Goal: Find specific page/section: Find specific page/section

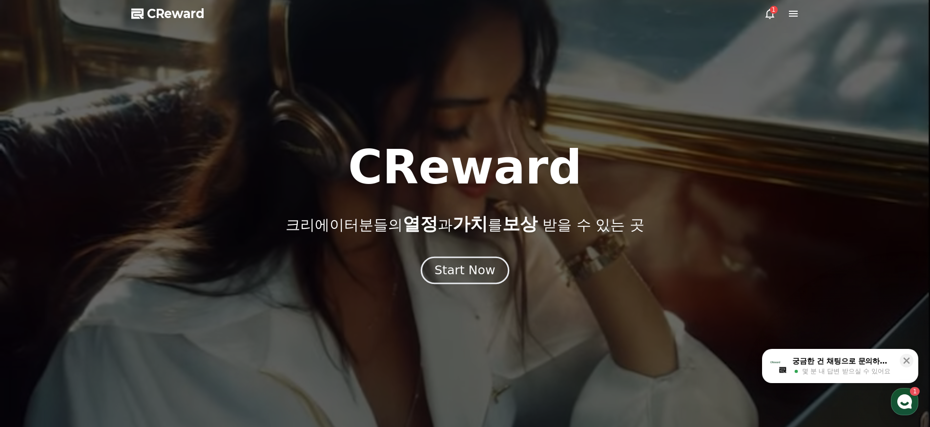
click at [468, 268] on div "Start Now" at bounding box center [464, 270] width 61 height 17
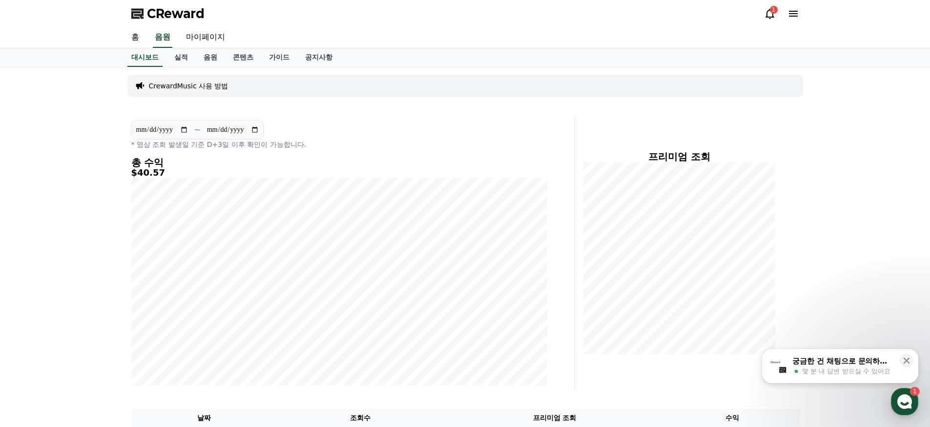
click at [767, 13] on icon at bounding box center [770, 14] width 12 height 12
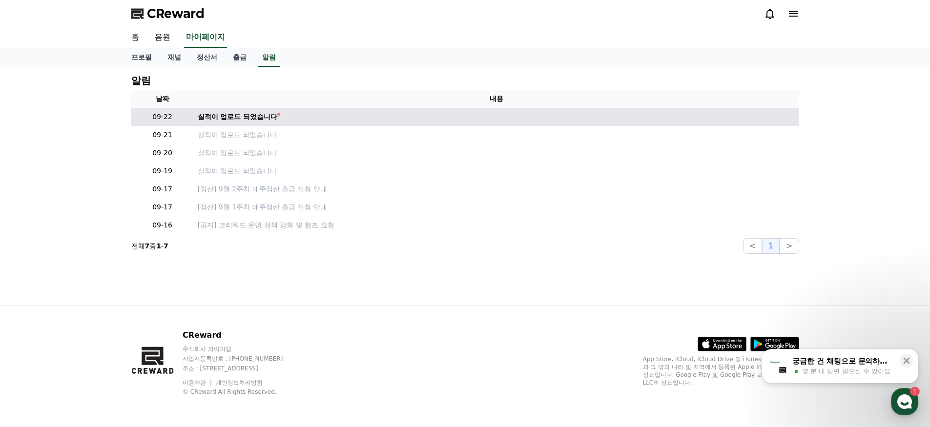
click at [226, 106] on th "내용" at bounding box center [496, 99] width 605 height 18
click at [224, 118] on div "실적이 업로드 되었습니다" at bounding box center [238, 117] width 80 height 10
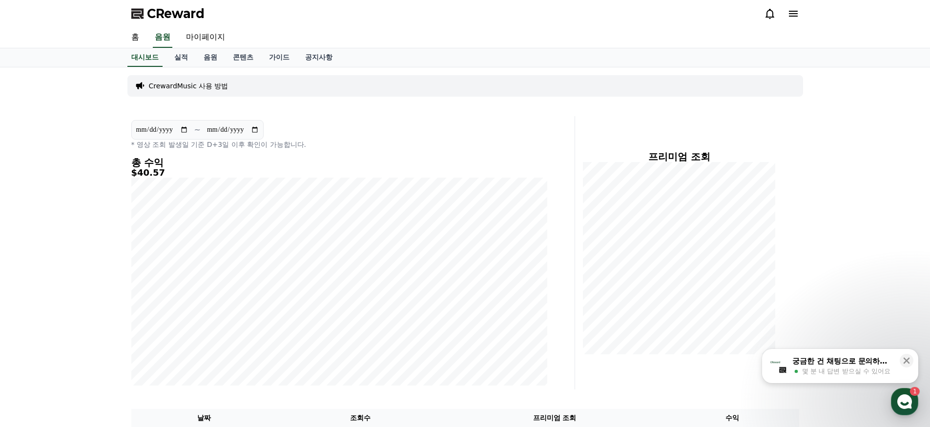
scroll to position [202, 0]
